Goal: Task Accomplishment & Management: Use online tool/utility

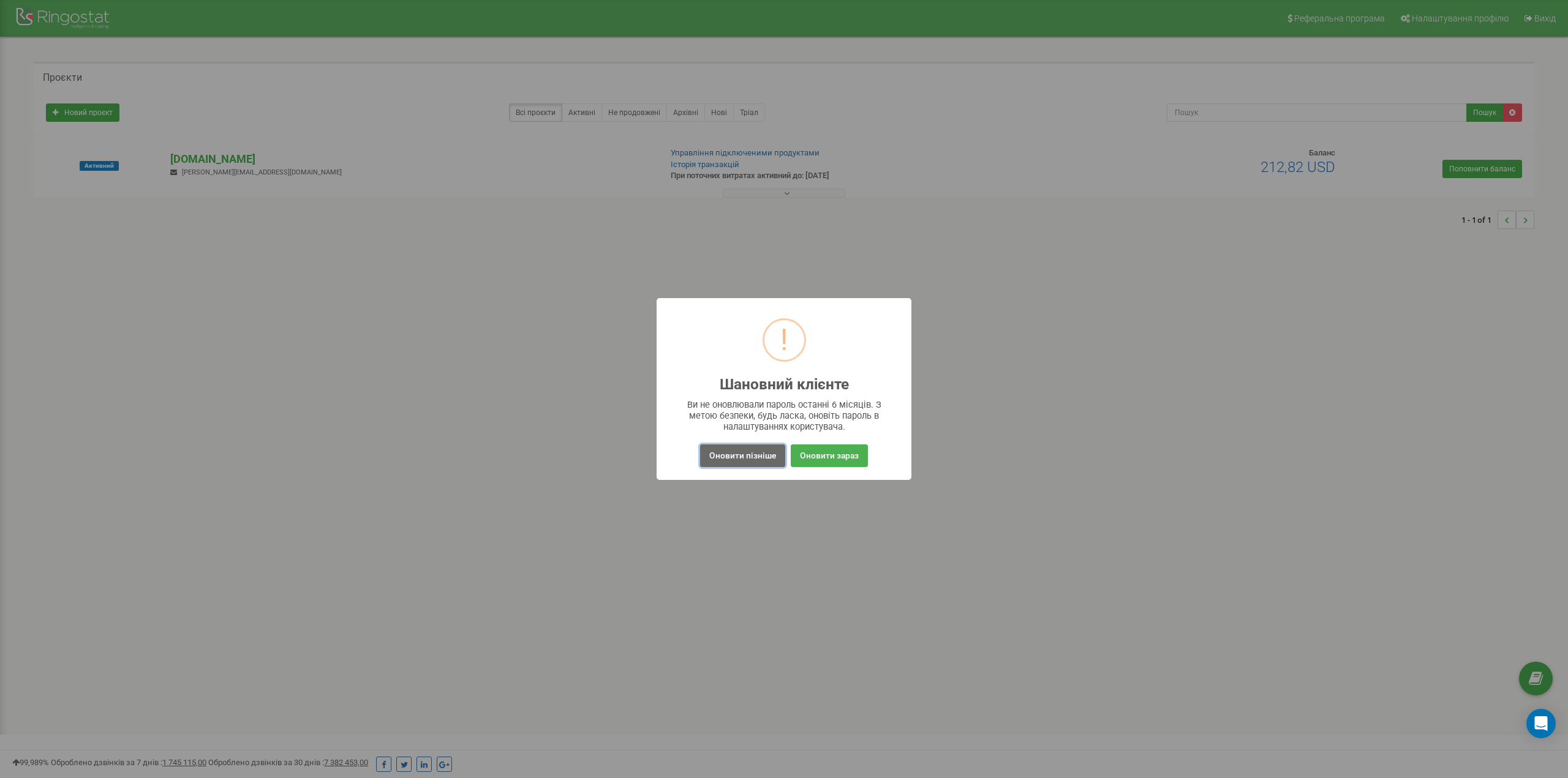
click at [728, 457] on button "Оновити пізніше" at bounding box center [742, 456] width 85 height 23
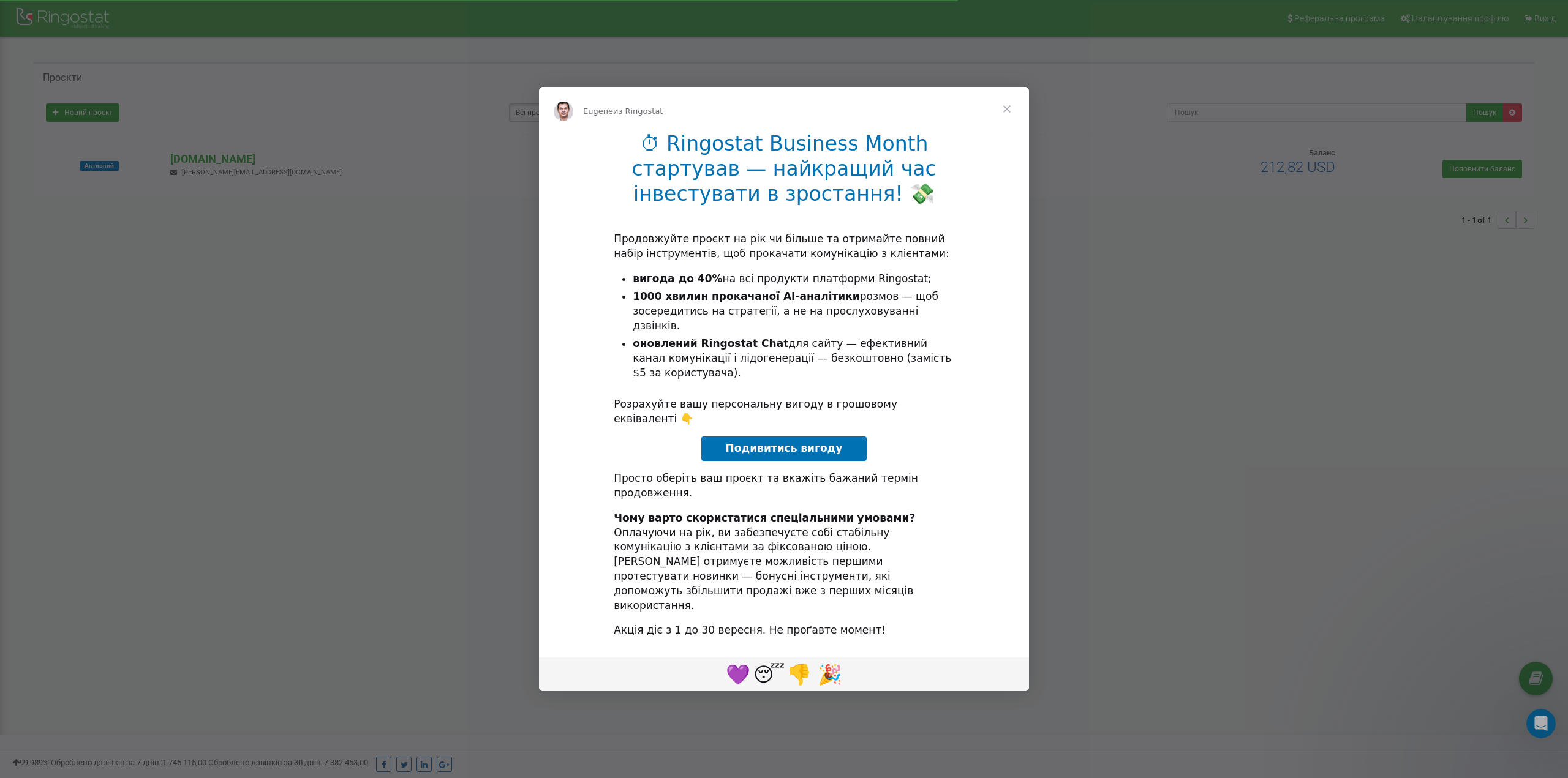
click at [1005, 131] on span "Закрыть" at bounding box center [1007, 109] width 44 height 44
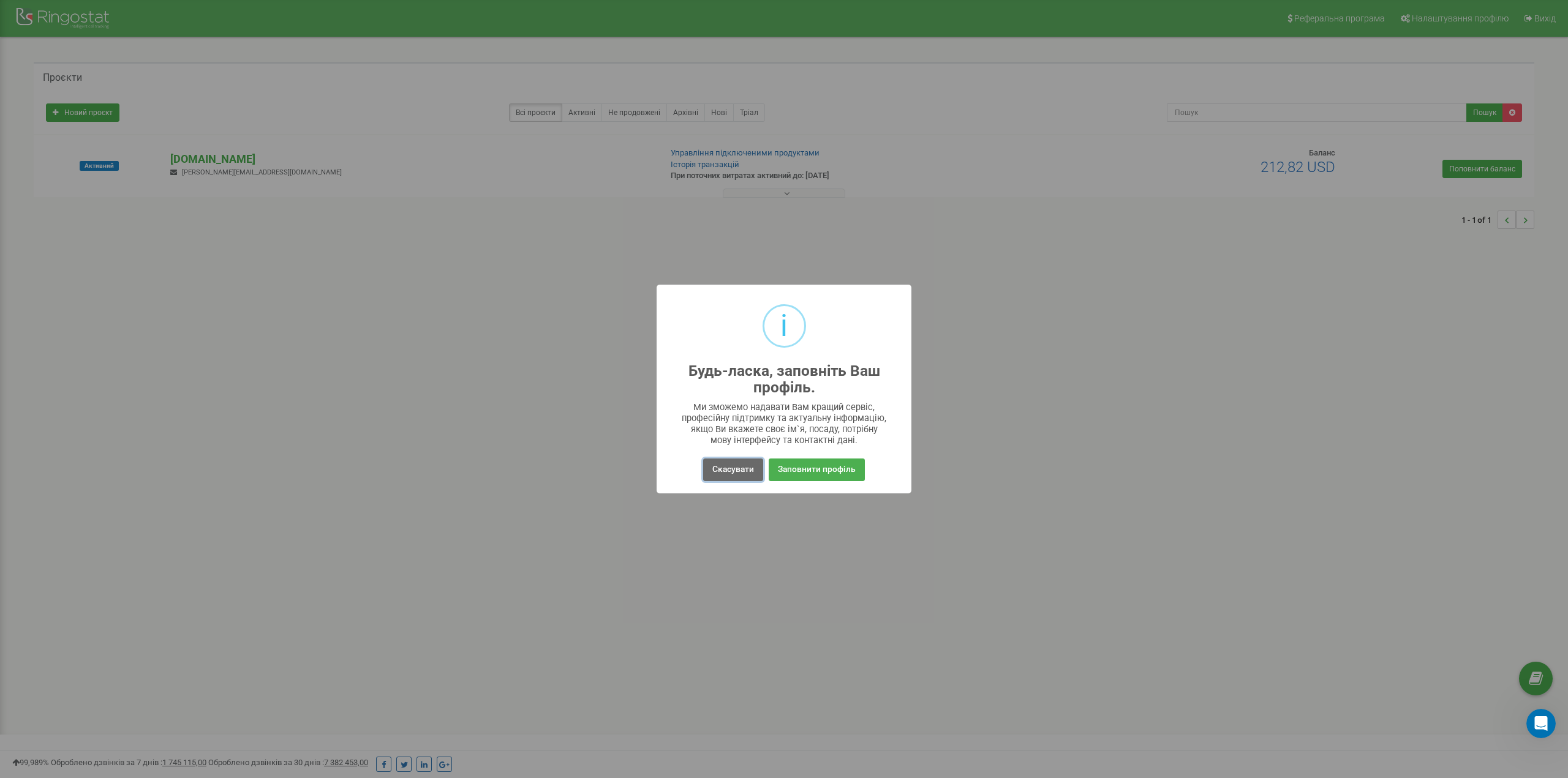
click at [742, 471] on button "Скасувати" at bounding box center [733, 470] width 60 height 23
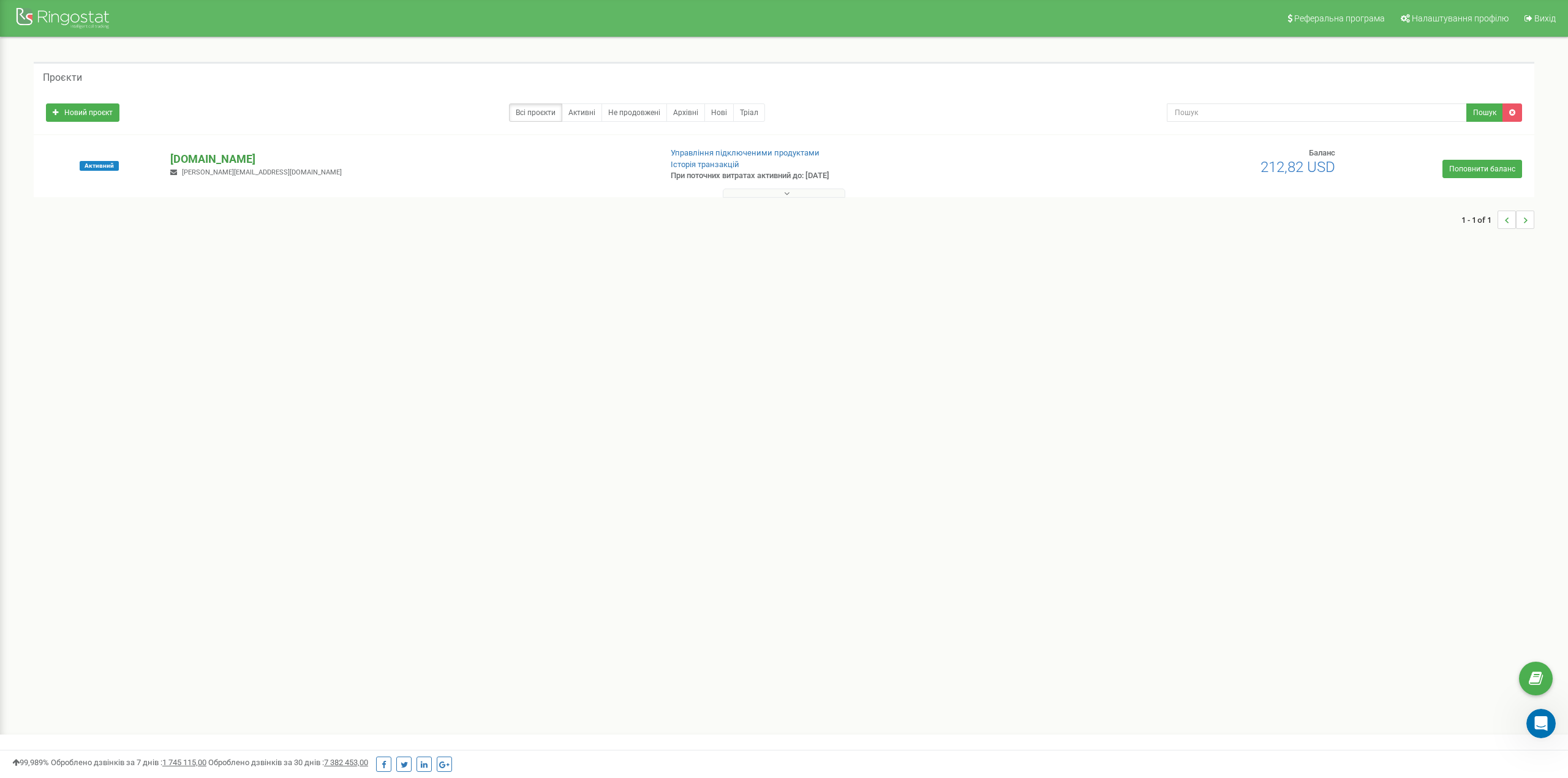
click at [225, 157] on p "[DOMAIN_NAME]" at bounding box center [410, 159] width 479 height 16
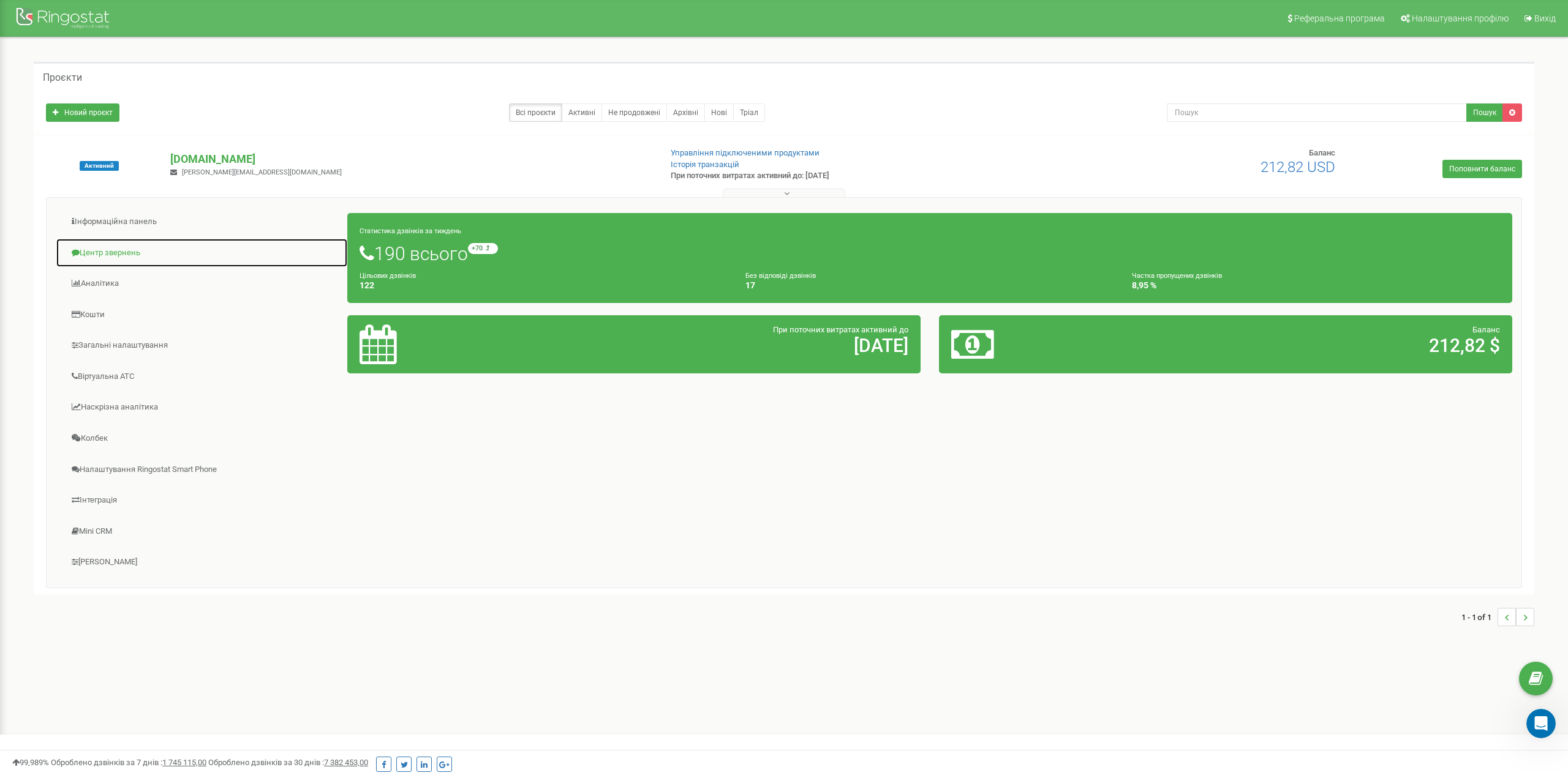
click at [116, 246] on link "Центр звернень" at bounding box center [201, 253] width 292 height 30
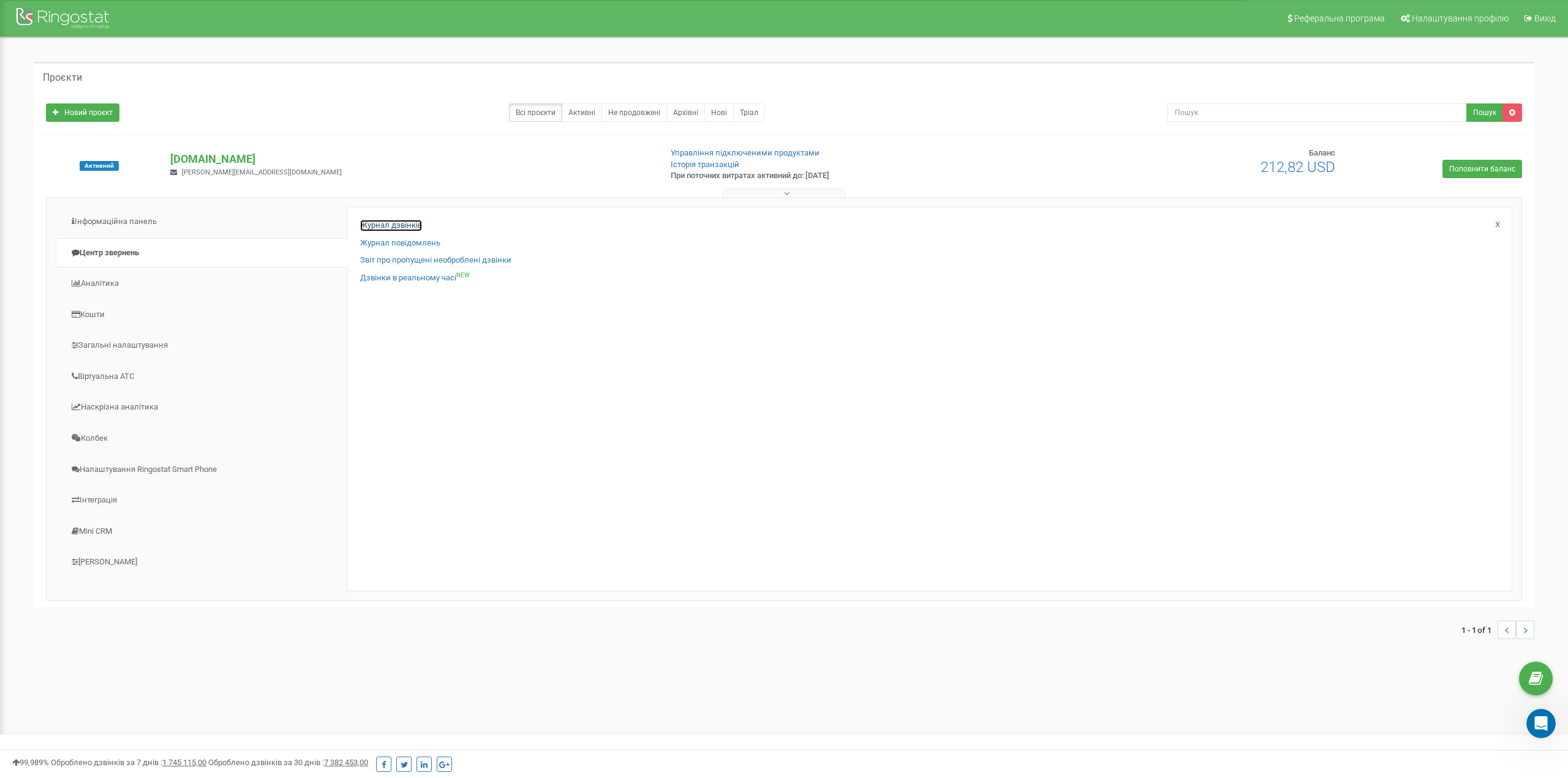
click at [376, 226] on link "Журнал дзвінків" at bounding box center [391, 225] width 62 height 12
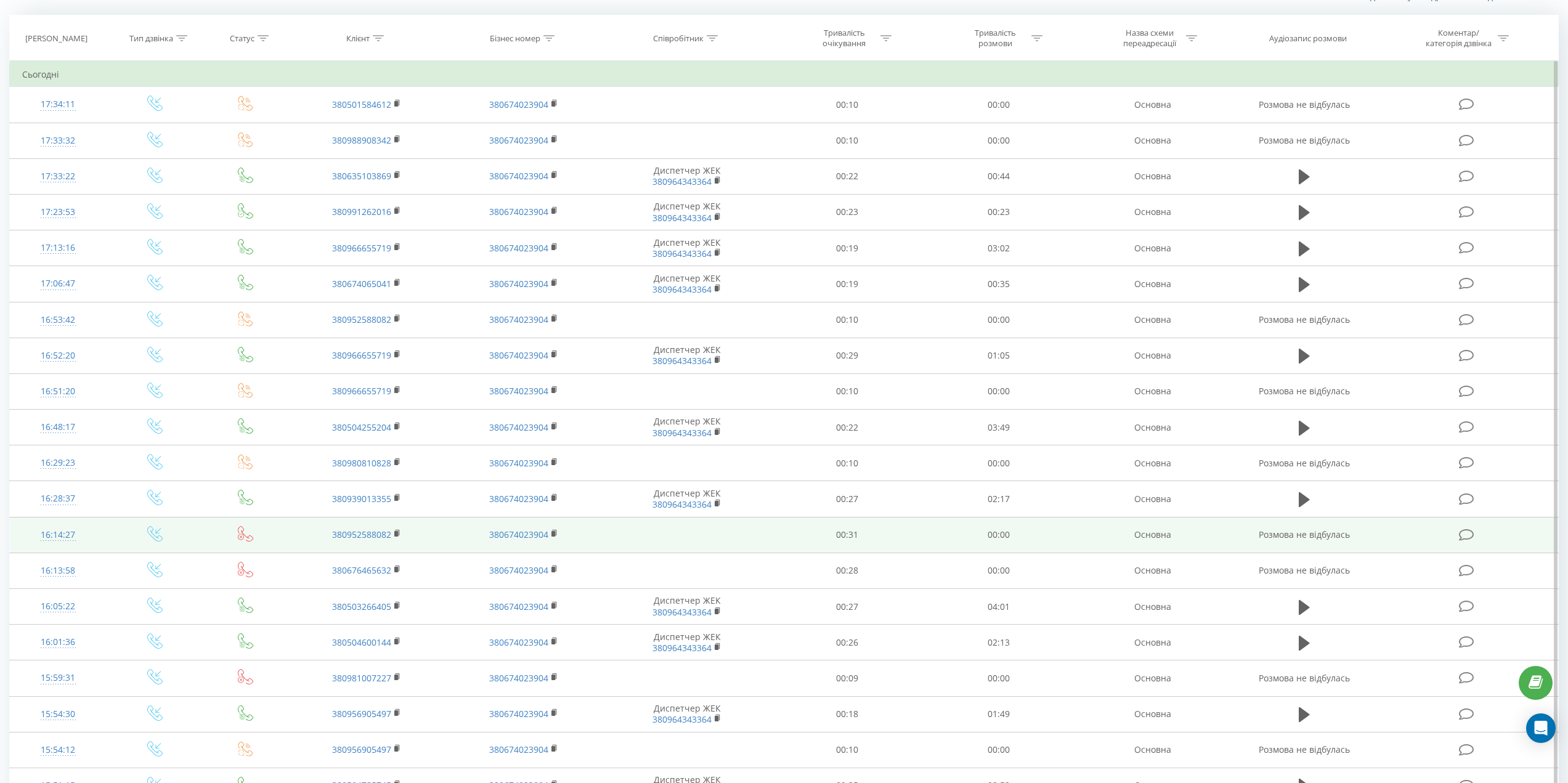
scroll to position [344, 0]
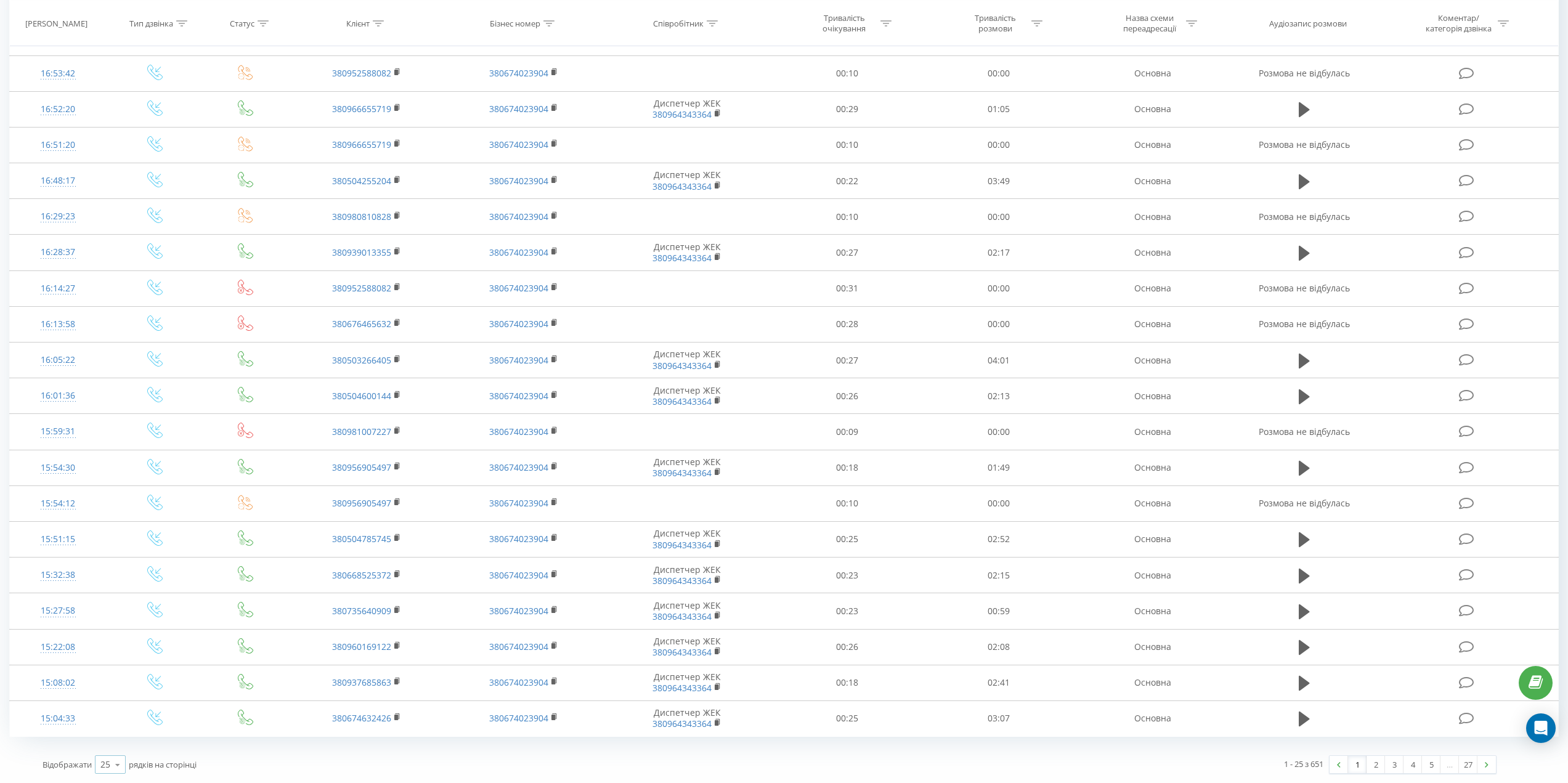
click at [120, 760] on icon at bounding box center [117, 765] width 18 height 24
click at [117, 745] on div "100" at bounding box center [110, 747] width 30 height 18
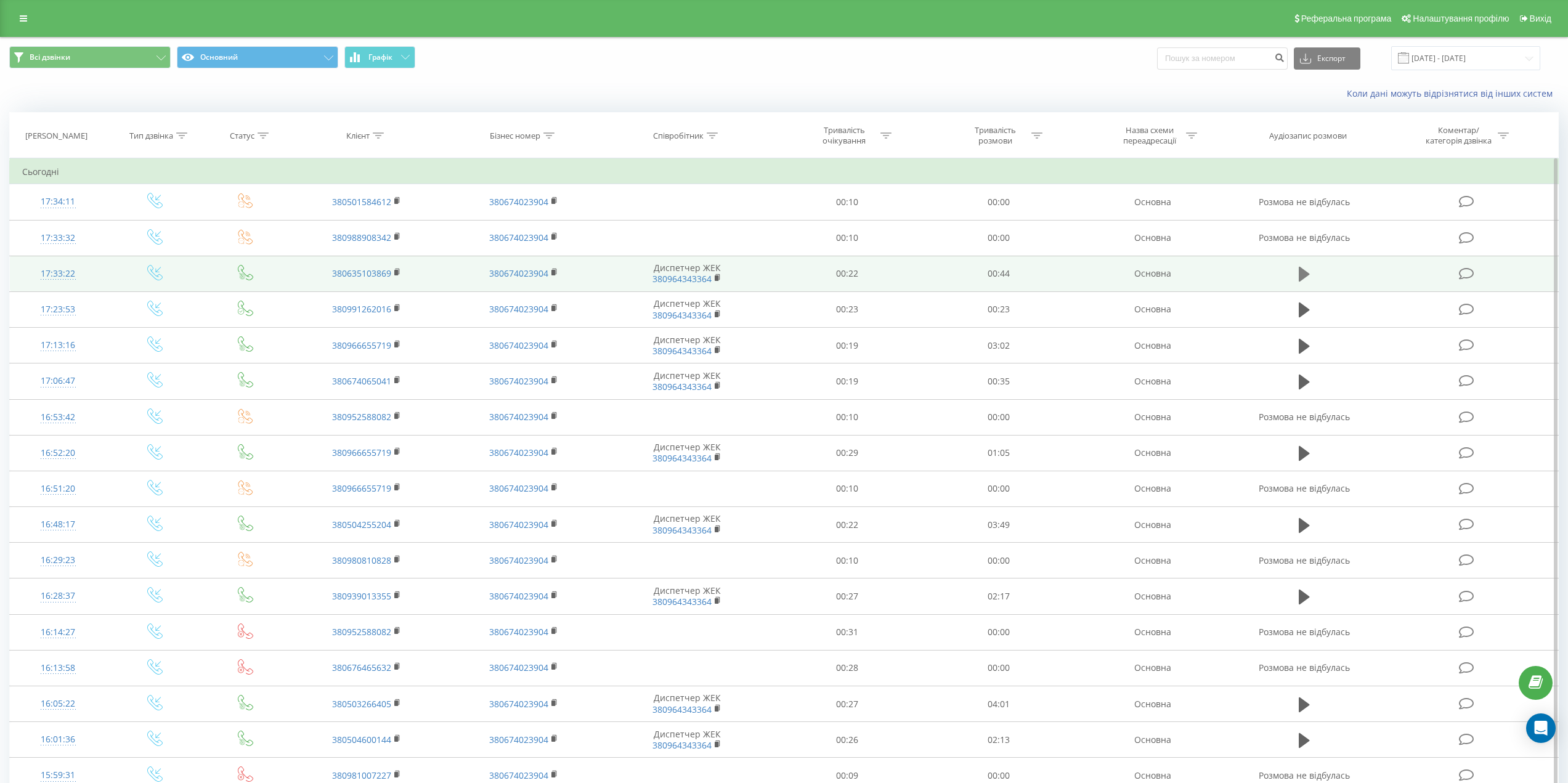
click at [1302, 275] on icon at bounding box center [1304, 274] width 11 height 15
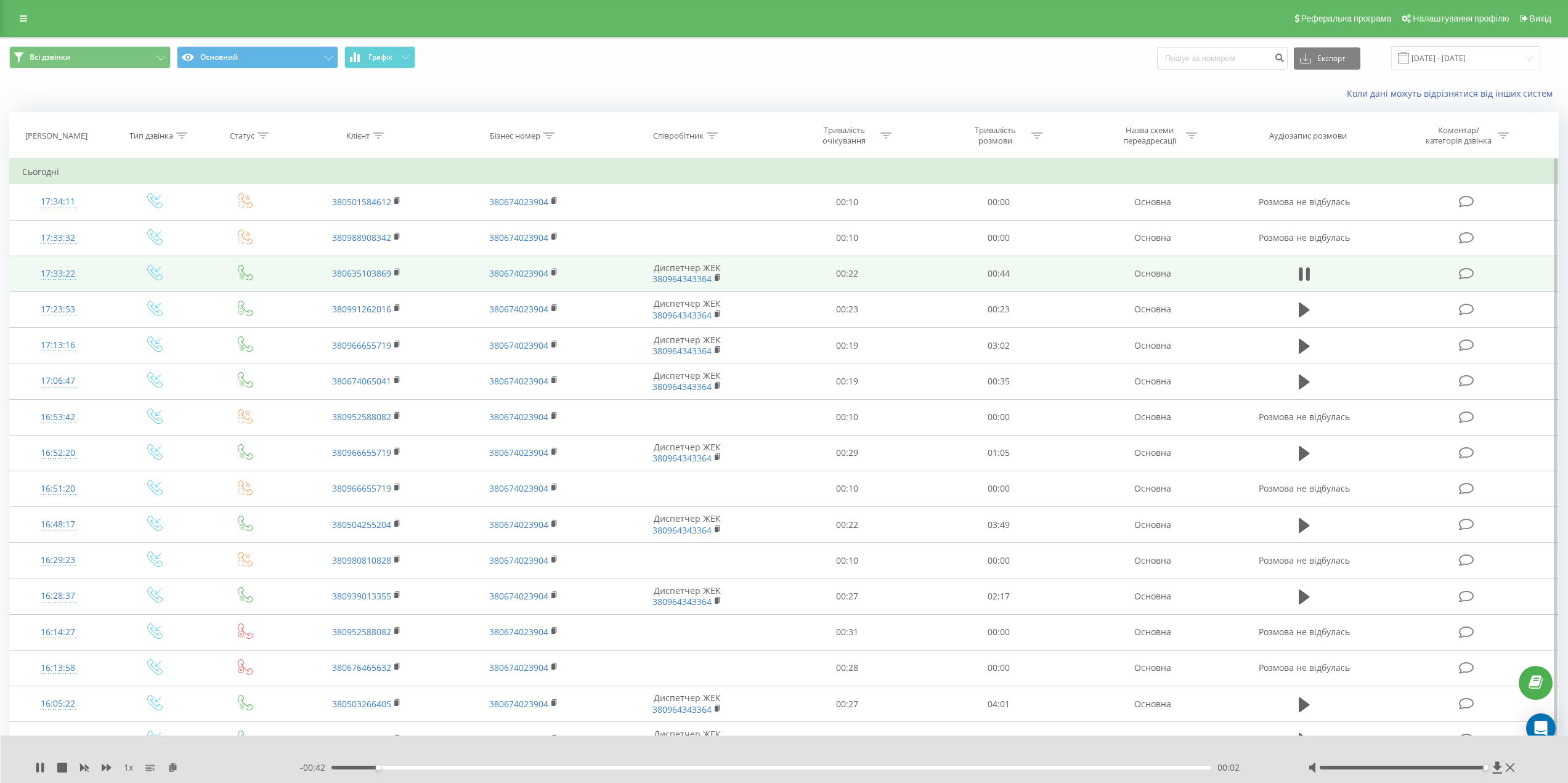
drag, startPoint x: 1402, startPoint y: 768, endPoint x: 1488, endPoint y: 763, distance: 86.1
click at [1488, 763] on div at bounding box center [1413, 767] width 210 height 13
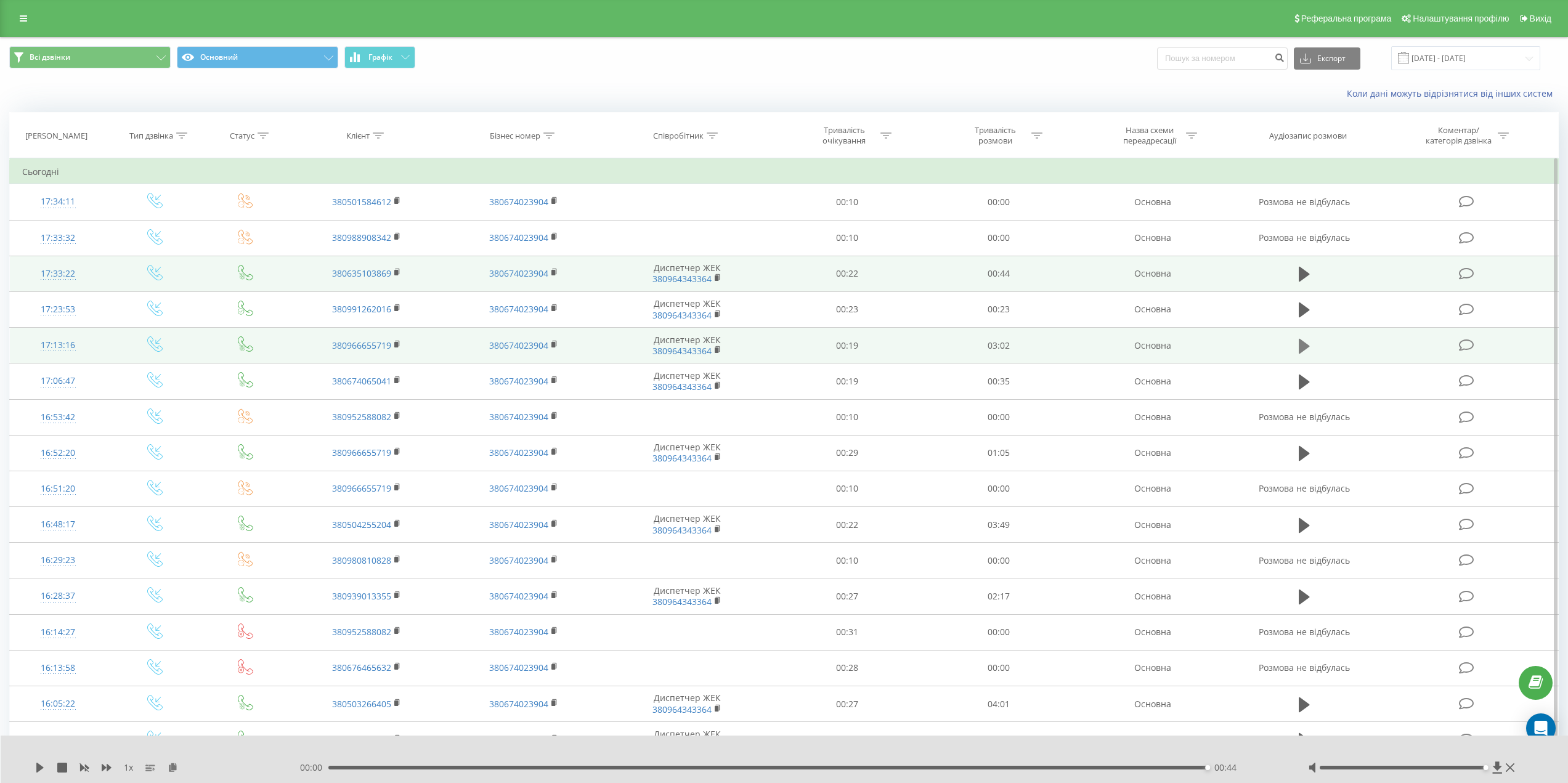
click at [1299, 346] on icon at bounding box center [1304, 346] width 11 height 15
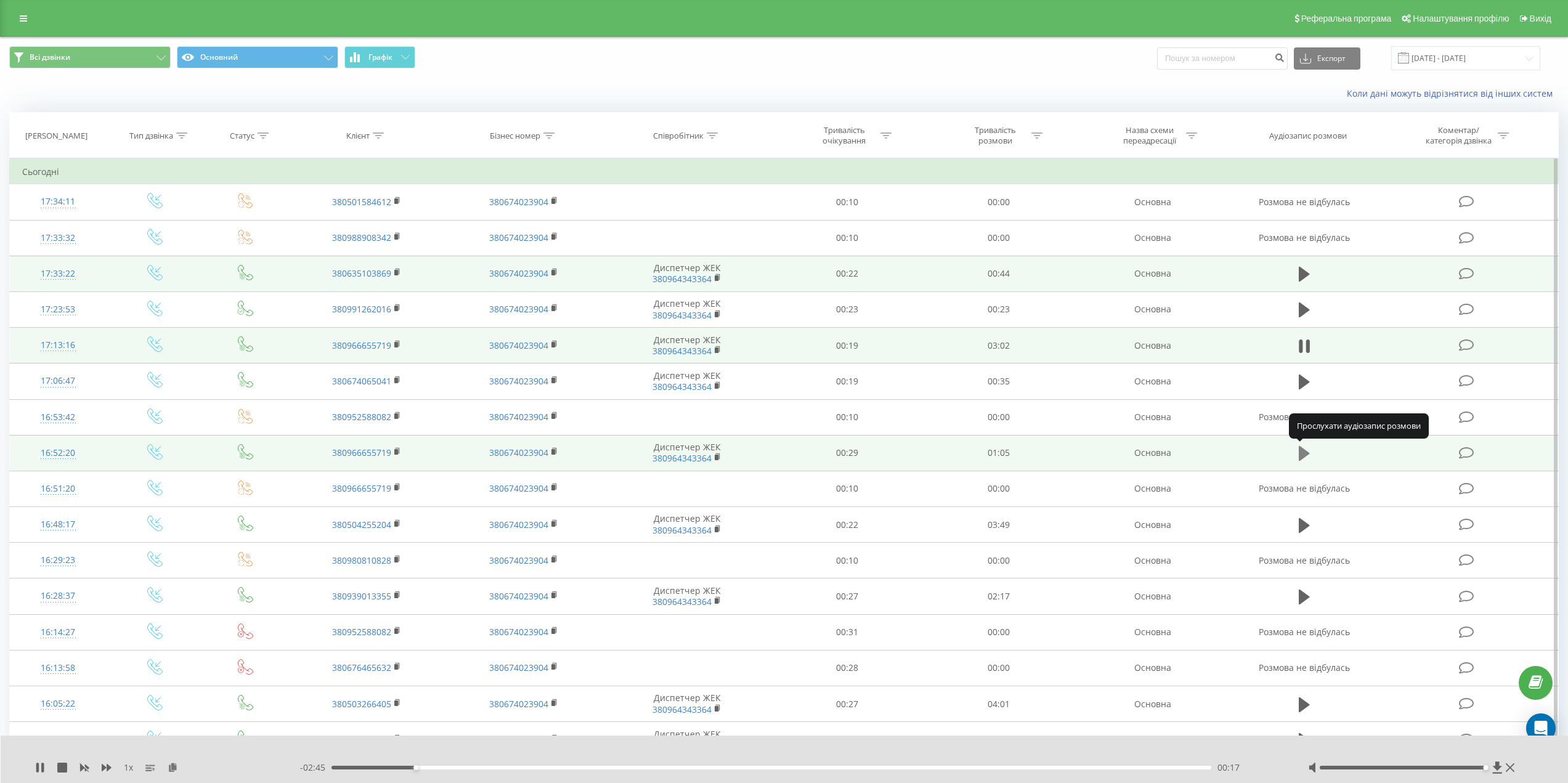
click at [1305, 453] on icon at bounding box center [1304, 453] width 11 height 15
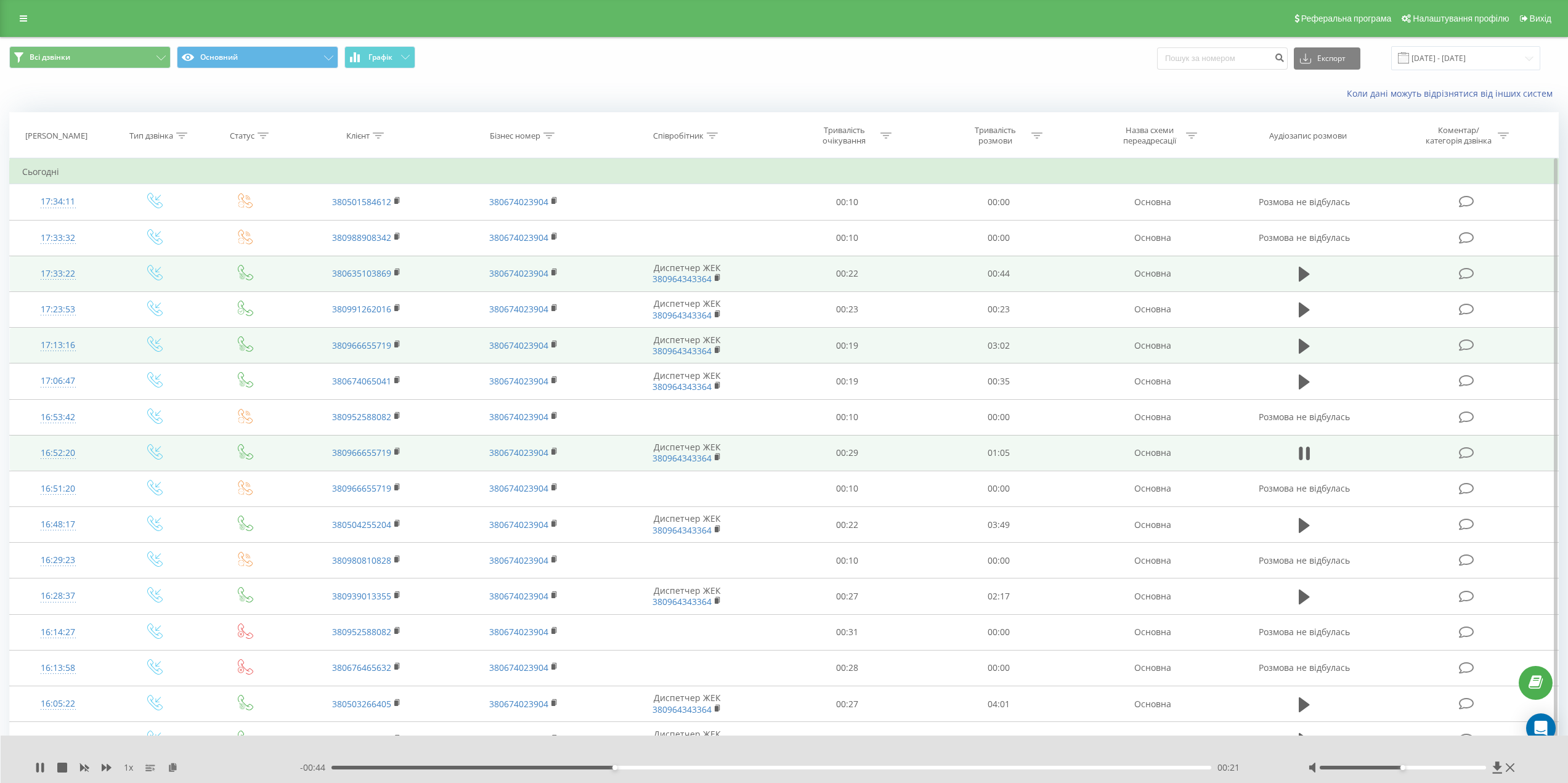
drag, startPoint x: 1487, startPoint y: 768, endPoint x: 1400, endPoint y: 776, distance: 87.4
click at [1400, 776] on div "1 x - 00:44 00:21 00:21" at bounding box center [784, 759] width 1568 height 47
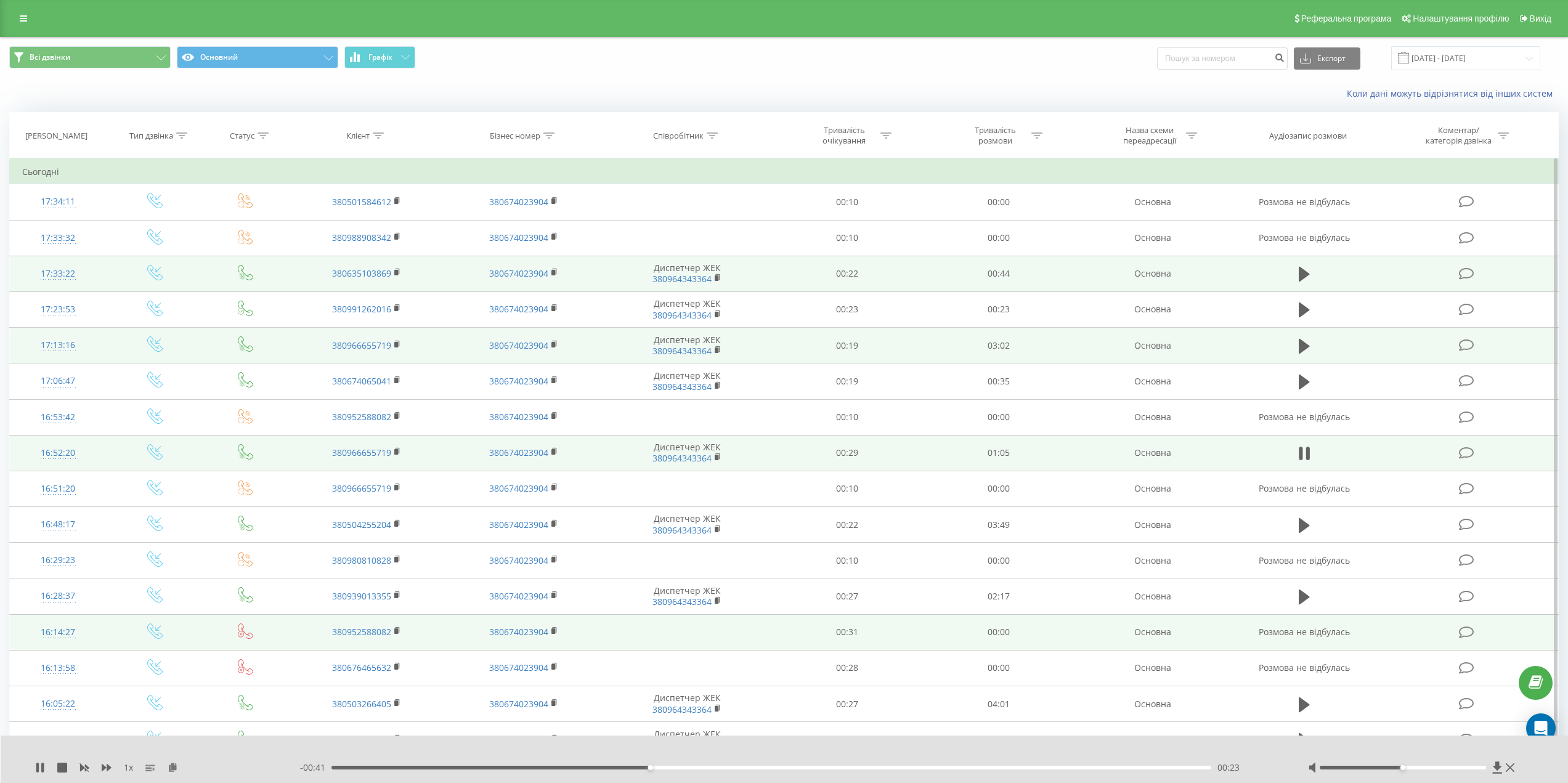
scroll to position [61, 0]
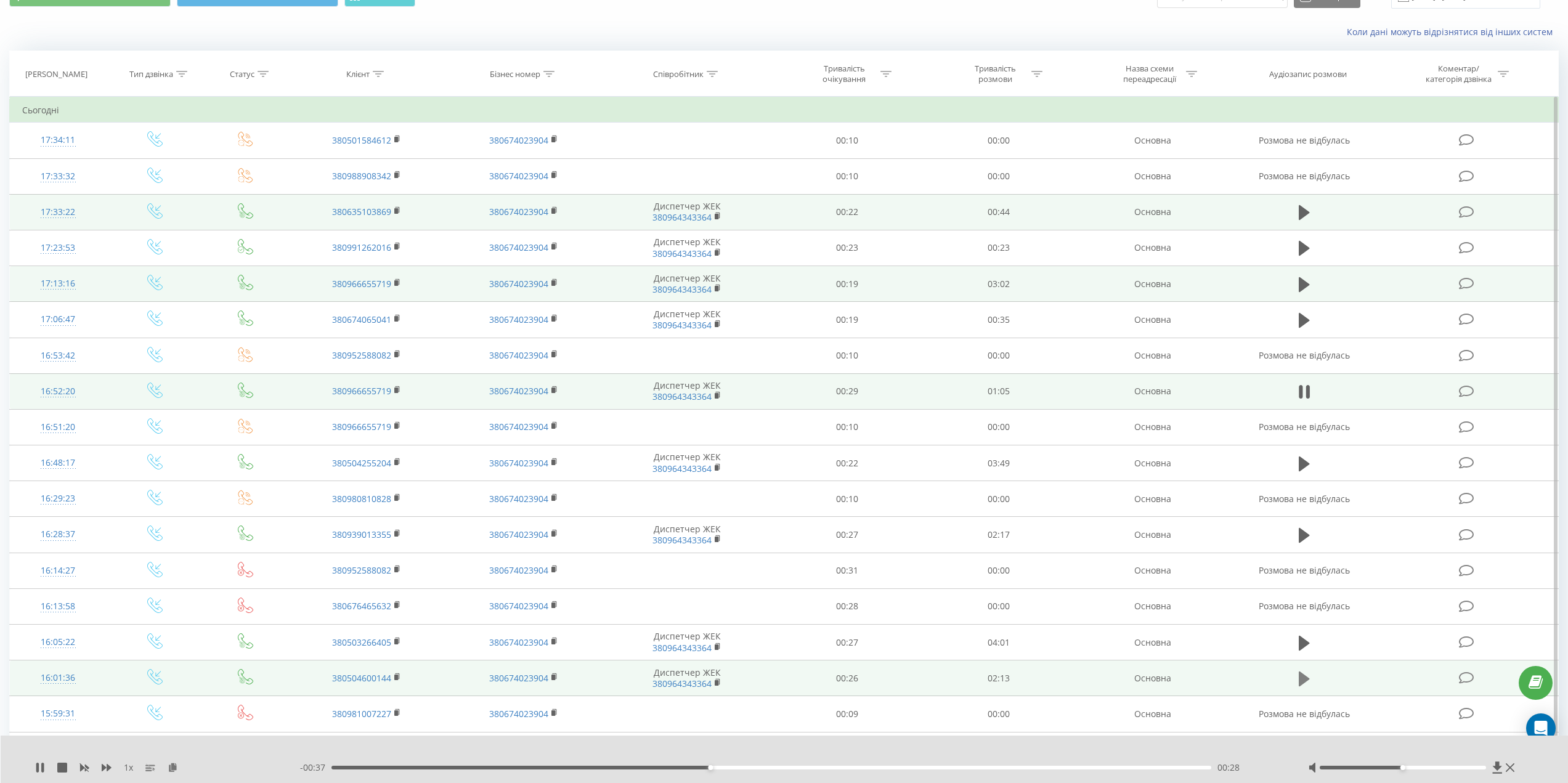
click at [1302, 677] on icon at bounding box center [1304, 679] width 11 height 15
drag, startPoint x: 1402, startPoint y: 769, endPoint x: 1483, endPoint y: 769, distance: 81.0
click at [1483, 769] on div at bounding box center [1402, 768] width 166 height 4
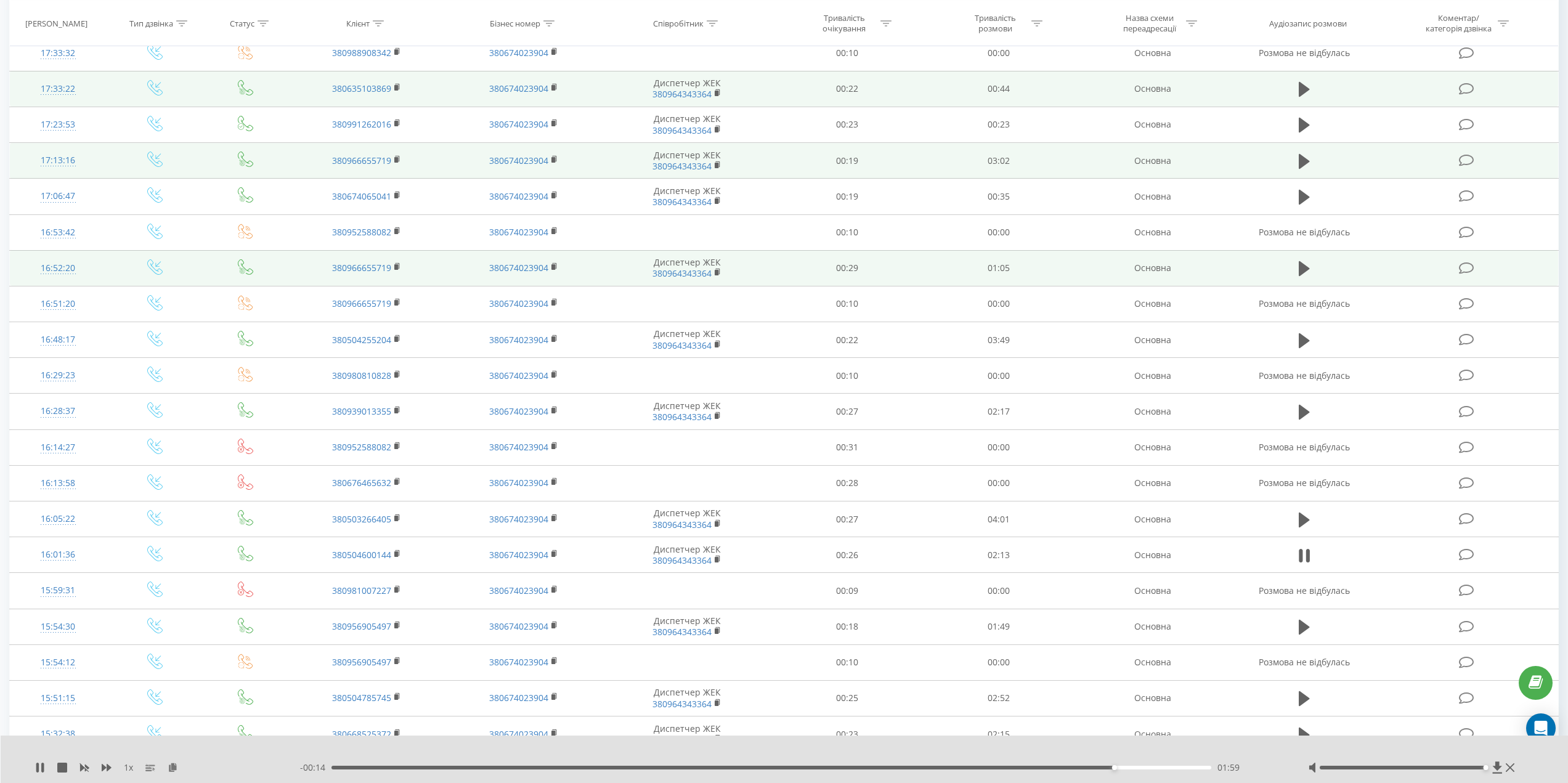
drag, startPoint x: 1484, startPoint y: 768, endPoint x: 1478, endPoint y: 763, distance: 7.8
click at [1478, 763] on div at bounding box center [1413, 767] width 210 height 13
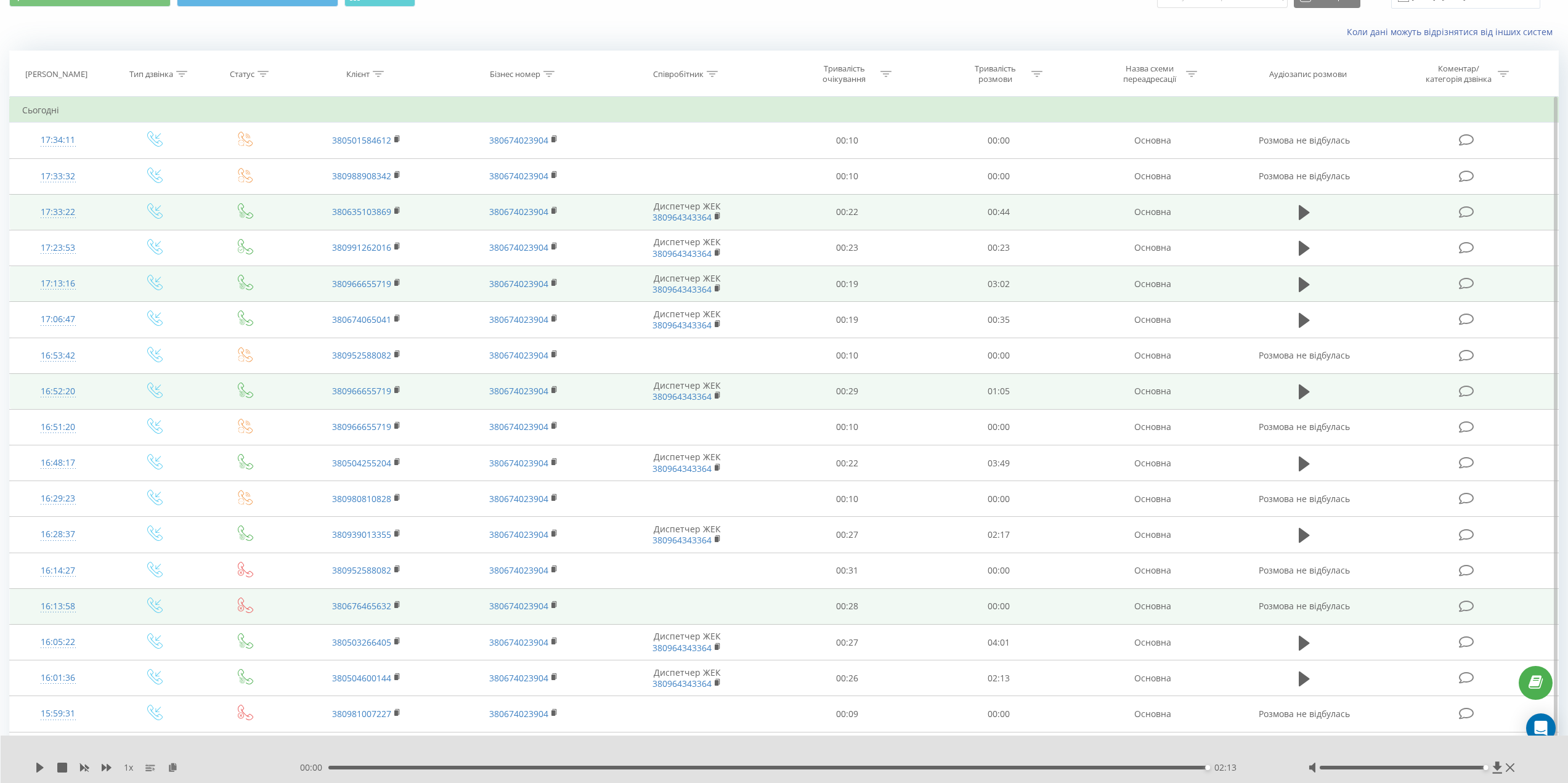
scroll to position [0, 0]
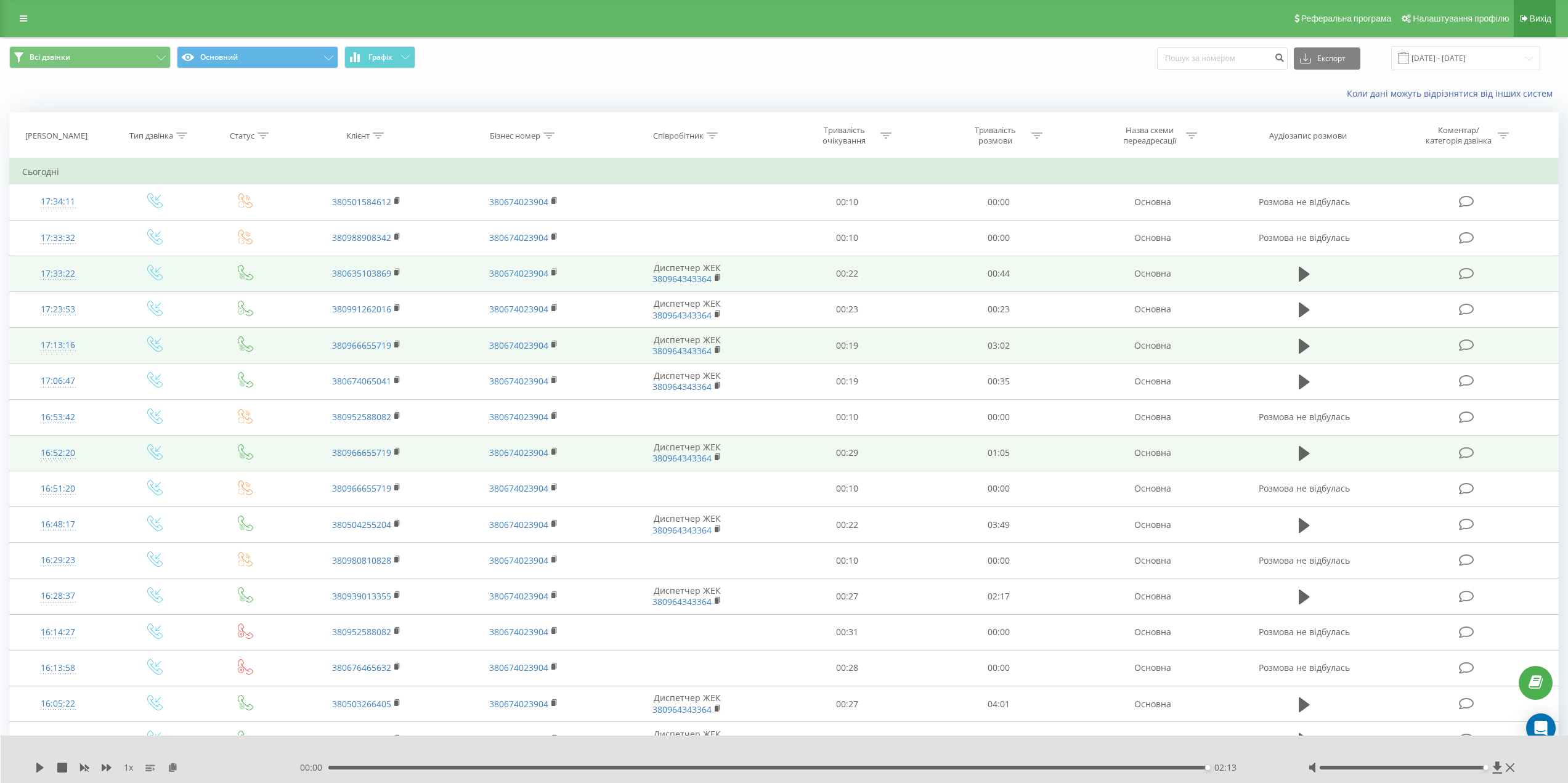
click at [1534, 24] on link "Вихід" at bounding box center [1535, 18] width 42 height 37
